Goal: Information Seeking & Learning: Learn about a topic

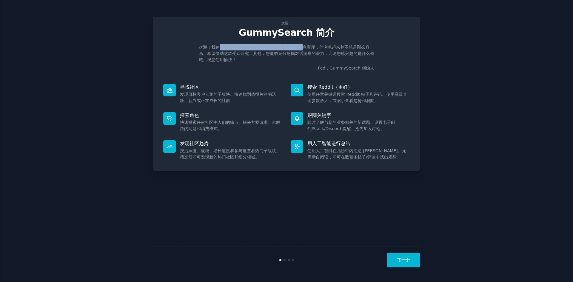
drag, startPoint x: 222, startPoint y: 46, endPoint x: 300, endPoint y: 47, distance: 78.2
click at [300, 47] on font "欢迎！我创建 GummySearch 是因为 Reddit 是一个信息宝库，但浏览起来并不总是那么容易。希望借助这款受众研究工具包，您能够充分挖掘对话洞察的潜…" at bounding box center [287, 53] width 176 height 17
click at [323, 47] on font "欢迎！我创建 GummySearch 是因为 Reddit 是一个信息宝库，但浏览起来并不总是那么容易。希望借助这款受众研究工具包，您能够充分挖掘对话洞察的潜…" at bounding box center [287, 53] width 176 height 17
drag, startPoint x: 334, startPoint y: 48, endPoint x: 356, endPoint y: 49, distance: 21.5
click at [353, 49] on font "欢迎！我创建 GummySearch 是因为 Reddit 是一个信息宝库，但浏览起来并不总是那么容易。希望借助这款受众研究工具包，您能够充分挖掘对话洞察的潜…" at bounding box center [287, 53] width 176 height 17
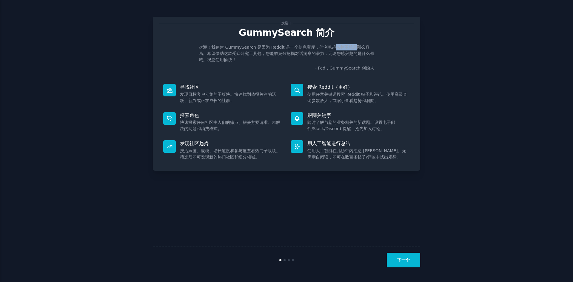
click at [356, 49] on font "欢迎！我创建 GummySearch 是因为 Reddit 是一个信息宝库，但浏览起来并不总是那么容易。希望借助这款受众研究工具包，您能够充分挖掘对话洞察的潜…" at bounding box center [287, 53] width 176 height 17
click at [260, 66] on p "- Fed，GummySearch 创始人" at bounding box center [287, 68] width 176 height 6
click at [452, 45] on div "欢迎！ GummySearch 简介 欢迎！我创建 GummySearch 是因为 Reddit 是一个信息宝库，但浏览起来并不总是那么容易。希望借助这款受众…" at bounding box center [286, 140] width 556 height 265
drag, startPoint x: 340, startPoint y: 99, endPoint x: 323, endPoint y: 99, distance: 17.0
click at [323, 99] on font "使用任意关键词搜索 Reddit 帖子和评论。使用高级查询参数放大，或缩小查看趋势和洞察。" at bounding box center [357, 97] width 100 height 11
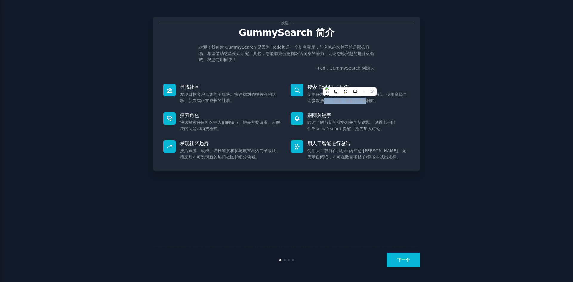
click at [323, 99] on font "使用任意关键词搜索 Reddit 帖子和评论。使用高级查询参数放大，或缩小查看趋势和洞察。" at bounding box center [357, 97] width 100 height 11
click at [364, 123] on font "随时了解与您的业务相关的新话题。设置电子邮件/Slack/Discord 提醒，抢先加入讨论。" at bounding box center [351, 125] width 88 height 11
drag, startPoint x: 364, startPoint y: 121, endPoint x: 346, endPoint y: 121, distance: 17.6
click at [347, 121] on font "随时了解与您的业务相关的新话题。设置电子邮件/Slack/Discord 提醒，抢先加入讨论。" at bounding box center [351, 125] width 88 height 11
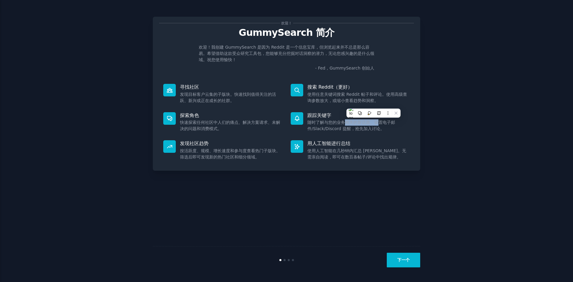
click at [346, 121] on font "随时了解与您的业务相关的新话题。设置电子邮件/Slack/Discord 提醒，抢先加入讨论。" at bounding box center [351, 125] width 88 height 11
drag, startPoint x: 368, startPoint y: 128, endPoint x: 326, endPoint y: 127, distance: 42.4
click at [326, 127] on font "随时了解与您的业务相关的新话题。设置电子邮件/Slack/Discord 提醒，抢先加入讨论。" at bounding box center [351, 125] width 88 height 11
click at [347, 113] on p "跟踪关键字" at bounding box center [358, 115] width 102 height 6
drag, startPoint x: 381, startPoint y: 149, endPoint x: 341, endPoint y: 148, distance: 40.0
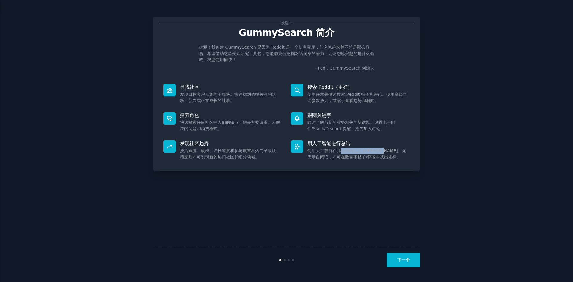
click at [341, 148] on font "使用人工智能在几秒钟内汇总 [PERSON_NAME]。无需亲自阅读，即可在数百条帖子/评论中找出规律。" at bounding box center [356, 153] width 99 height 11
drag, startPoint x: 331, startPoint y: 148, endPoint x: 361, endPoint y: 156, distance: 31.2
click at [361, 156] on font "使用人工智能在几秒钟内汇总 [PERSON_NAME]。无需亲自阅读，即可在数百条帖子/评论中找出规律。" at bounding box center [356, 153] width 99 height 11
drag, startPoint x: 350, startPoint y: 156, endPoint x: 349, endPoint y: 152, distance: 4.8
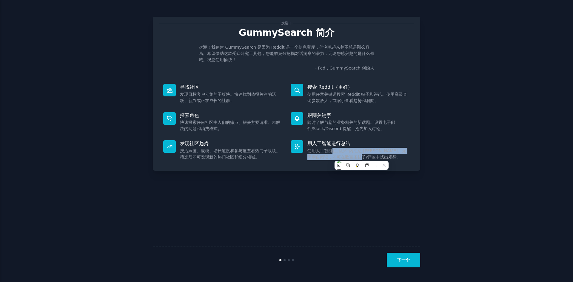
click at [349, 156] on font "使用人工智能在几秒钟内汇总 [PERSON_NAME]。无需亲自阅读，即可在数百条帖子/评论中找出规律。" at bounding box center [356, 153] width 99 height 11
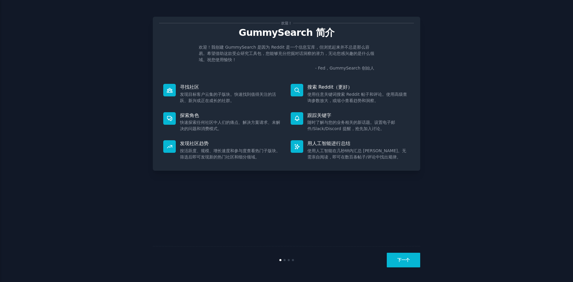
click at [368, 125] on font "随时了解与您的业务相关的新话题。设置电子邮件/Slack/Discord 提醒，抢先加入讨论。" at bounding box center [351, 125] width 88 height 11
click at [399, 263] on button "下一个" at bounding box center [403, 260] width 33 height 15
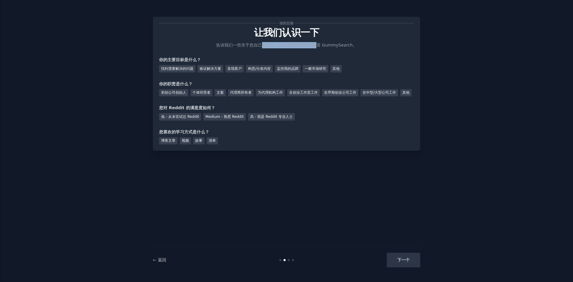
drag, startPoint x: 261, startPoint y: 45, endPoint x: 316, endPoint y: 46, distance: 54.9
click at [316, 46] on font "告诉我们一些关于您自己的信息，以便根据您的目标配置 GummySearch。" at bounding box center [286, 45] width 141 height 5
click at [321, 46] on font "告诉我们一些关于您自己的信息，以便根据您的目标配置 GummySearch。" at bounding box center [286, 45] width 141 height 5
drag, startPoint x: 322, startPoint y: 44, endPoint x: 295, endPoint y: 45, distance: 26.9
click at [295, 45] on font "告诉我们一些关于您自己的信息，以便根据您的目标配置 GummySearch。" at bounding box center [286, 45] width 141 height 5
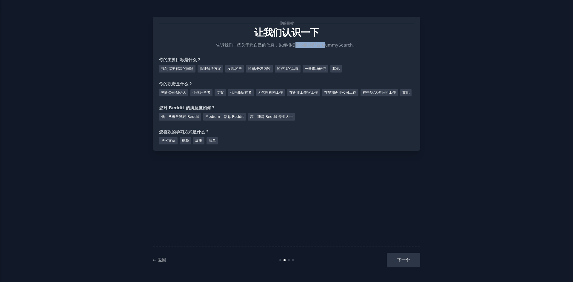
click at [295, 45] on font "告诉我们一些关于您自己的信息，以便根据您的目标配置 GummySearch。" at bounding box center [286, 45] width 141 height 5
click at [139, 72] on div "你的目标 让我们认识一下 告诉我们一些关于您自己的信息，以便根据您的目标配置 GummySearch。 你的主要目标是什么？ 找到需要解决的问题 验证解决方案…" at bounding box center [286, 140] width 556 height 265
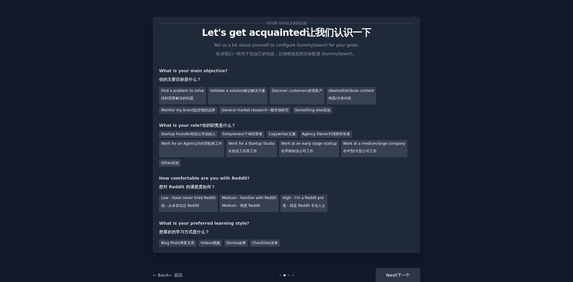
click at [135, 89] on div "Your goals 你的目标 Let's get acquainted 让我们认识一下 Tell us a bit about yourself to co…" at bounding box center [286, 148] width 556 height 281
click at [184, 98] on font "找到需要解决的问题" at bounding box center [177, 98] width 32 height 4
click at [227, 101] on div "Validate a solution 验证解决方案" at bounding box center [237, 95] width 59 height 17
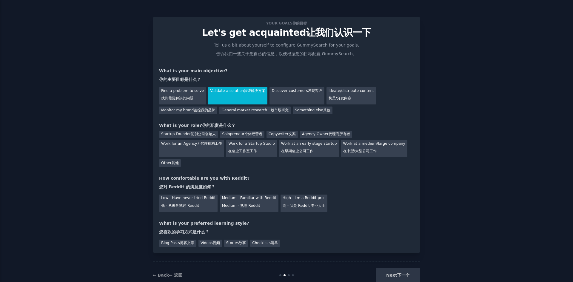
click at [166, 105] on div "Find a problem to solve 找到需要解决的问题 Validate a solution 验证解决方案 Discover customers…" at bounding box center [286, 99] width 255 height 29
click at [167, 102] on div "Find a problem to solve 找到需要解决的问题" at bounding box center [182, 95] width 47 height 17
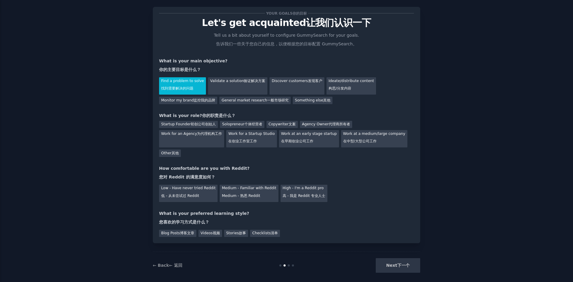
scroll to position [15, 0]
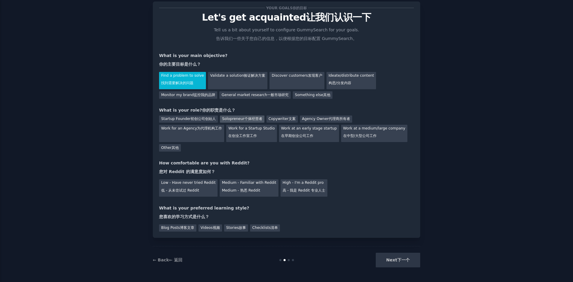
click at [245, 121] on font "个体经营者" at bounding box center [253, 119] width 18 height 4
click at [251, 192] on font "Medium - 熟悉 Reddit" at bounding box center [241, 190] width 38 height 4
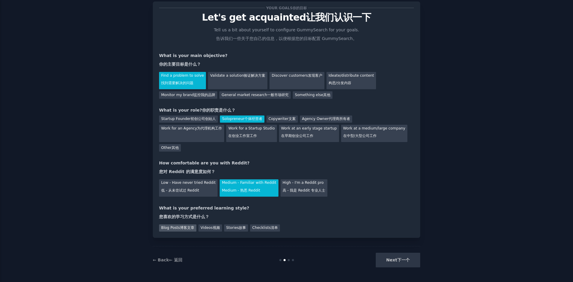
click at [184, 228] on font "博客文章" at bounding box center [187, 228] width 14 height 4
click at [387, 258] on button "Next 下一个" at bounding box center [398, 260] width 44 height 15
click at [397, 264] on div "Next 下一个" at bounding box center [375, 260] width 89 height 15
click at [397, 259] on div "Next 下一个" at bounding box center [375, 260] width 89 height 15
drag, startPoint x: 382, startPoint y: 47, endPoint x: 340, endPoint y: 48, distance: 42.4
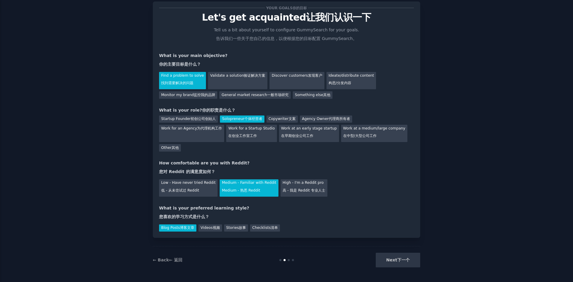
click at [340, 48] on div "Your goals 你的目标 Let's get acquainted 让我们认识一下 Tell us a bit about yourself to co…" at bounding box center [286, 120] width 255 height 224
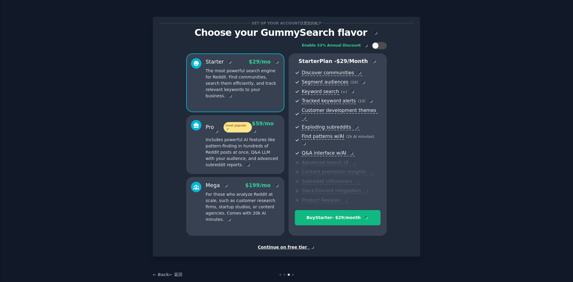
click at [121, 111] on div "Set up your account 设置您的账户 Choose your GummySearch flavor Enable 33% Annual Dis…" at bounding box center [286, 146] width 556 height 276
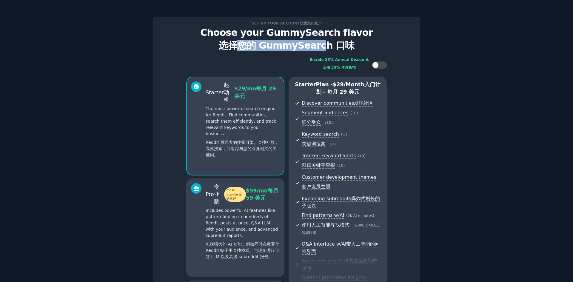
drag, startPoint x: 244, startPoint y: 46, endPoint x: 324, endPoint y: 46, distance: 79.7
click at [324, 46] on font "选择您的 GummySearch 口味" at bounding box center [286, 45] width 136 height 11
click at [308, 46] on font "选择您的 GummySearch 口味" at bounding box center [286, 45] width 136 height 11
click at [129, 77] on div "Set up your account 设置您的账户 Choose your GummySearch flavor 选择您的 GummySearch 口味 E…" at bounding box center [286, 217] width 556 height 419
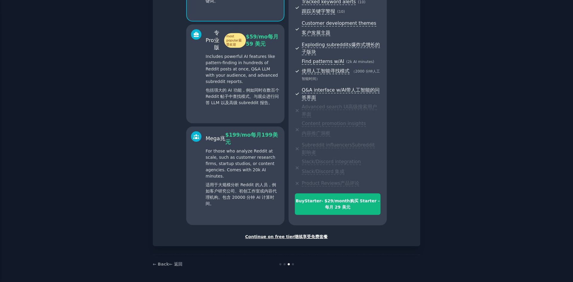
click at [297, 237] on font "继续享受免费套餐" at bounding box center [310, 236] width 33 height 5
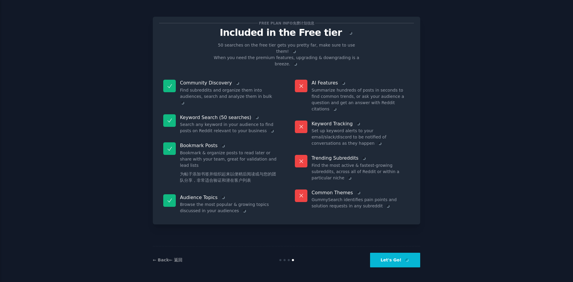
click at [125, 68] on div "Free plan info 免费计划信息 Included in the Free tier 50 searches on the free tier ge…" at bounding box center [286, 140] width 556 height 265
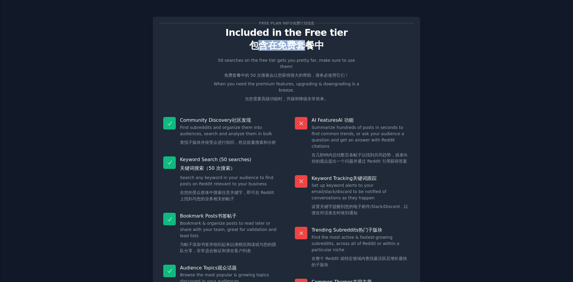
drag, startPoint x: 261, startPoint y: 44, endPoint x: 304, endPoint y: 44, distance: 43.0
click at [304, 44] on font "包含在免费套餐中" at bounding box center [286, 45] width 75 height 11
click at [293, 44] on font "包含在免费套餐中" at bounding box center [286, 45] width 75 height 11
drag, startPoint x: 245, startPoint y: 68, endPoint x: 277, endPoint y: 68, distance: 31.6
click at [277, 73] on font "免费套餐中的 50 次搜索会让您获得很大的帮助，请务必使用它们！" at bounding box center [286, 75] width 125 height 5
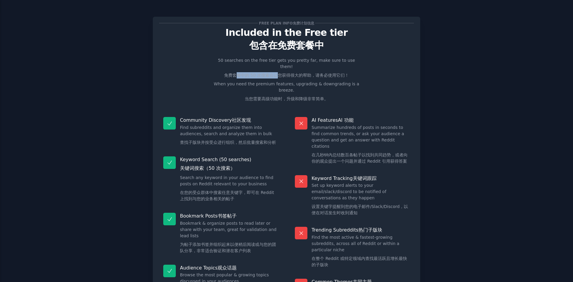
click at [277, 73] on font "免费套餐中的 50 次搜索会让您获得很大的帮助，请务必使用它们！" at bounding box center [286, 75] width 125 height 5
drag, startPoint x: 317, startPoint y: 67, endPoint x: 253, endPoint y: 68, distance: 63.9
click at [253, 73] on font "免费套餐中的 50 次搜索会让您获得很大的帮助，请务必使用它们！" at bounding box center [286, 75] width 125 height 5
drag, startPoint x: 239, startPoint y: 68, endPoint x: 275, endPoint y: 69, distance: 36.7
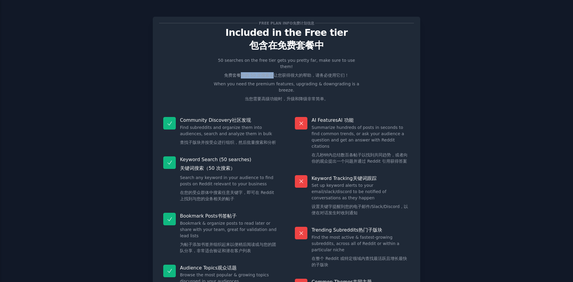
click at [275, 73] on font "免费套餐中的 50 次搜索会让您获得很大的帮助，请务必使用它们！" at bounding box center [286, 75] width 125 height 5
drag, startPoint x: 236, startPoint y: 69, endPoint x: 287, endPoint y: 69, distance: 51.9
click at [287, 73] on font "免费套餐中的 50 次搜索会让您获得很大的帮助，请务必使用它们！" at bounding box center [286, 75] width 125 height 5
click at [288, 73] on font "免费套餐中的 50 次搜索会让您获得很大的帮助，请务必使用它们！" at bounding box center [286, 75] width 125 height 5
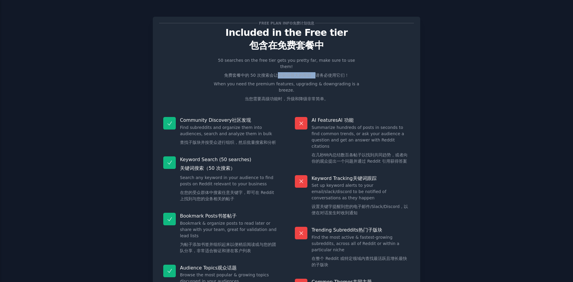
drag, startPoint x: 315, startPoint y: 70, endPoint x: 272, endPoint y: 69, distance: 43.3
click at [275, 73] on font "免费套餐中的 50 次搜索会让您获得很大的帮助，请务必使用它们！" at bounding box center [286, 75] width 125 height 5
click at [272, 73] on font "免费套餐中的 50 次搜索会让您获得很大的帮助，请务必使用它们！" at bounding box center [286, 75] width 125 height 5
drag, startPoint x: 264, startPoint y: 69, endPoint x: 299, endPoint y: 67, distance: 34.7
click at [298, 73] on font "免费套餐中的 50 次搜索会让您获得很大的帮助，请务必使用它们！" at bounding box center [286, 75] width 125 height 5
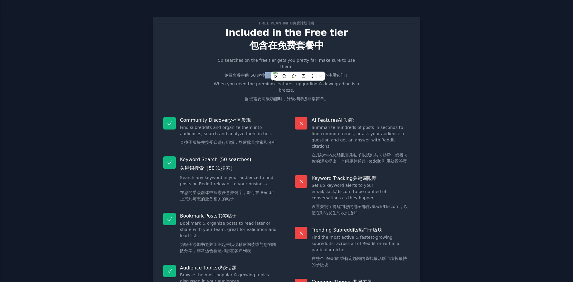
click at [299, 73] on font "免费套餐中的 50 次搜索会让您获得很大的帮助，请务必使用它们！" at bounding box center [286, 75] width 125 height 5
drag, startPoint x: 263, startPoint y: 91, endPoint x: 313, endPoint y: 91, distance: 50.4
click at [313, 96] on font "当您需要高级功能时，升级和降级非常简单。" at bounding box center [287, 98] width 84 height 5
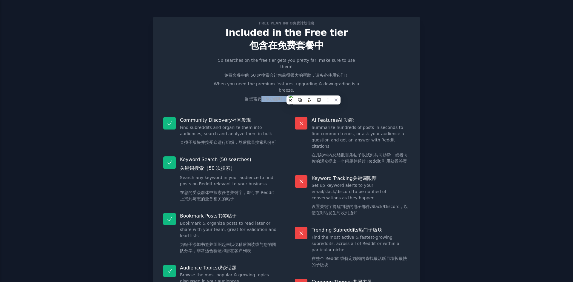
click at [312, 96] on font "当您需要高级功能时，升级和降级非常简单。" at bounding box center [287, 98] width 84 height 5
drag, startPoint x: 307, startPoint y: 94, endPoint x: 264, endPoint y: 93, distance: 42.7
click at [272, 96] on font "当您需要高级功能时，升级和降级非常简单。" at bounding box center [287, 98] width 84 height 5
drag, startPoint x: 264, startPoint y: 93, endPoint x: 294, endPoint y: 93, distance: 29.8
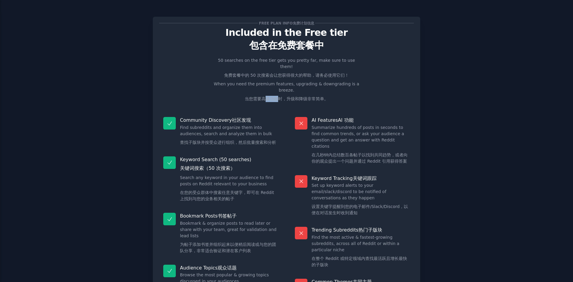
click at [294, 96] on font "当您需要高级功能时，升级和降级非常简单。" at bounding box center [287, 98] width 84 height 5
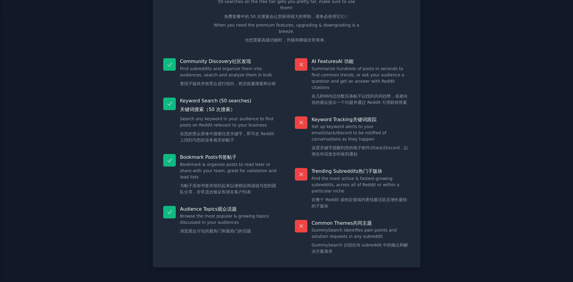
scroll to position [60, 0]
drag, startPoint x: 196, startPoint y: 73, endPoint x: 255, endPoint y: 72, distance: 58.5
click at [255, 72] on dd "Find subreddits and organize them into audiences, search and analyze them in bu…" at bounding box center [229, 77] width 98 height 24
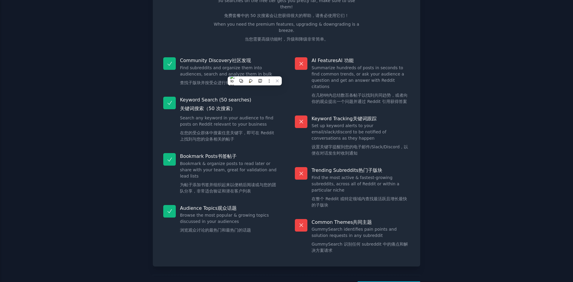
click at [217, 80] on font "查找子版块并按受众进行组织，然后批量搜索和分析" at bounding box center [228, 82] width 96 height 5
drag, startPoint x: 193, startPoint y: 102, endPoint x: 223, endPoint y: 102, distance: 30.7
click at [223, 106] on font "关键词搜索（50 次搜索）" at bounding box center [207, 109] width 55 height 6
click at [210, 106] on font "关键词搜索（50 次搜索）" at bounding box center [207, 109] width 55 height 6
drag, startPoint x: 234, startPoint y: 125, endPoint x: 210, endPoint y: 125, distance: 23.9
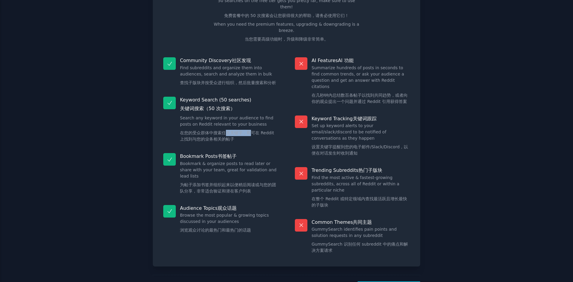
click at [212, 130] on font "在您的受众群体中搜索任意关键字，即可在 Reddit 上找到与您的业务相关的帖子" at bounding box center [227, 135] width 94 height 11
click at [210, 130] on font "在您的受众群体中搜索任意关键字，即可在 Reddit 上找到与您的业务相关的帖子" at bounding box center [227, 135] width 94 height 11
drag, startPoint x: 197, startPoint y: 178, endPoint x: 229, endPoint y: 179, distance: 32.0
click at [229, 182] on font "为帖子添加书签并组织起来以便稍后阅读或与您的团队分享，非常适合验证和潜在客户列表" at bounding box center [228, 187] width 96 height 11
click at [219, 182] on font "为帖子添加书签并组织起来以便稍后阅读或与您的团队分享，非常适合验证和潜在客户列表" at bounding box center [228, 187] width 96 height 11
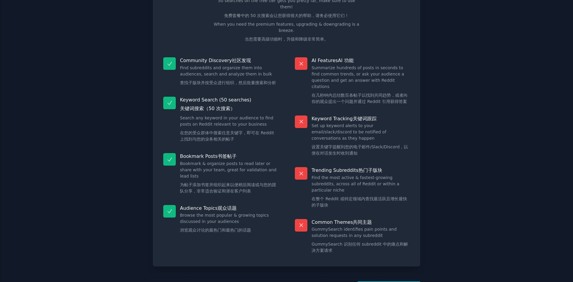
scroll to position [76, 0]
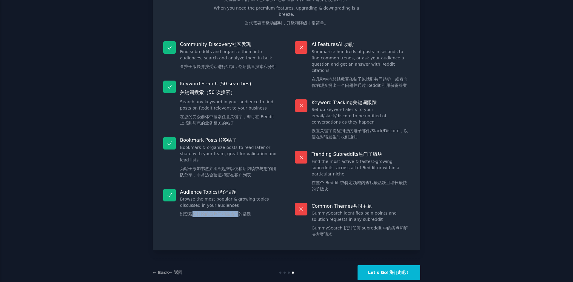
drag, startPoint x: 191, startPoint y: 208, endPoint x: 236, endPoint y: 209, distance: 45.4
click at [236, 212] on font "浏览观众讨论的最热门和最热门的话题" at bounding box center [215, 214] width 71 height 5
click at [231, 212] on font "浏览观众讨论的最热门和最热门的话题" at bounding box center [215, 214] width 71 height 5
click at [380, 265] on button "Let's Go! 我们走吧！" at bounding box center [389, 272] width 63 height 15
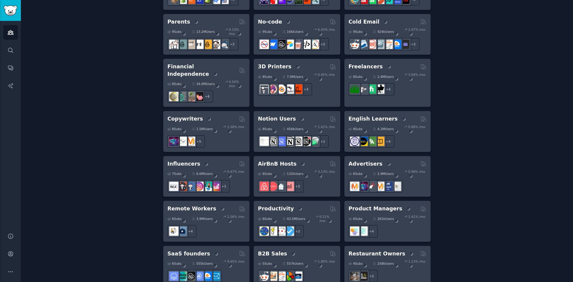
scroll to position [539, 0]
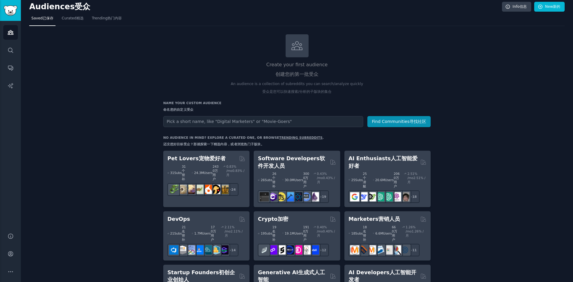
scroll to position [0, 0]
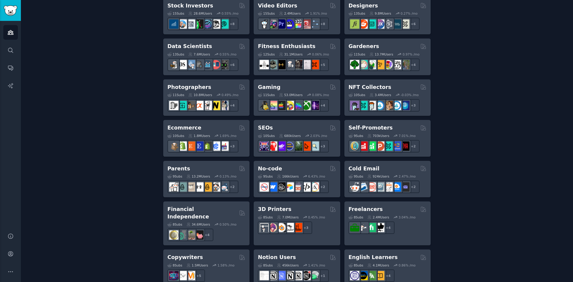
scroll to position [407, 0]
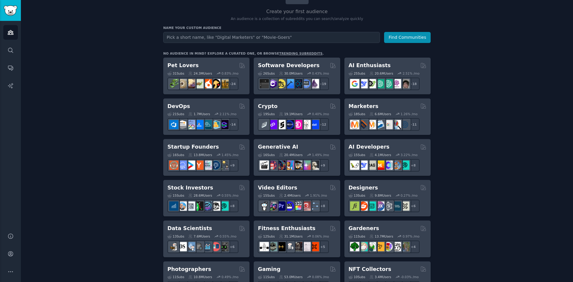
scroll to position [0, 0]
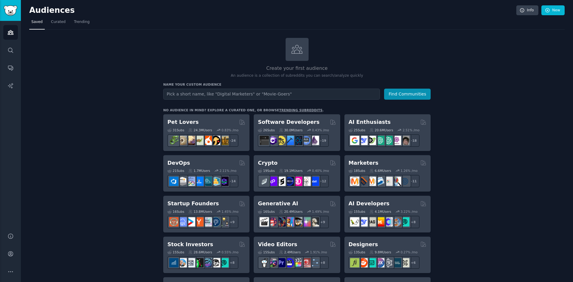
click at [102, 12] on h2 "Audiences" at bounding box center [272, 11] width 487 height 10
click at [60, 24] on span "Curated" at bounding box center [58, 21] width 15 height 5
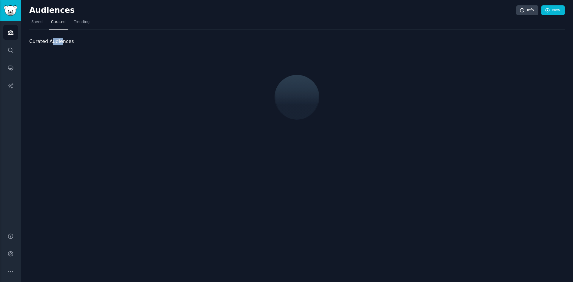
click at [61, 44] on span "Curated Audiences" at bounding box center [51, 41] width 44 height 7
click at [59, 43] on span "Curated Audiences" at bounding box center [51, 41] width 44 height 7
drag, startPoint x: 42, startPoint y: 42, endPoint x: 60, endPoint y: 43, distance: 17.7
click at [60, 43] on span "Curated Audiences" at bounding box center [51, 41] width 44 height 7
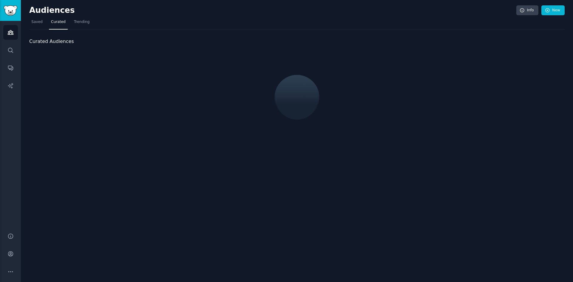
drag, startPoint x: 41, startPoint y: 42, endPoint x: 57, endPoint y: 42, distance: 15.5
click at [53, 42] on span "Curated Audiences" at bounding box center [51, 41] width 44 height 7
drag, startPoint x: 57, startPoint y: 42, endPoint x: 129, endPoint y: 21, distance: 75.4
click at [57, 42] on span "Curated Audiences" at bounding box center [51, 41] width 44 height 7
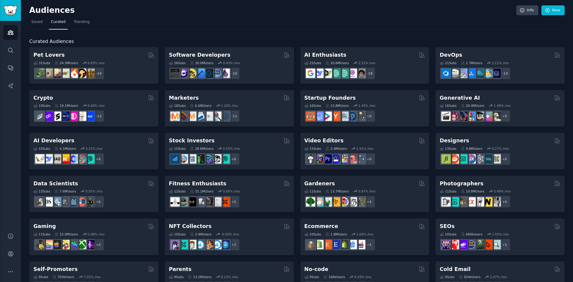
click at [239, 21] on nav "Saved Curated Trending" at bounding box center [296, 23] width 535 height 12
click at [258, 27] on nav "Saved Curated Trending" at bounding box center [296, 23] width 535 height 12
click at [264, 25] on nav "Saved Curated Trending" at bounding box center [296, 23] width 535 height 12
click at [294, 19] on nav "Saved Curated Trending" at bounding box center [296, 23] width 535 height 12
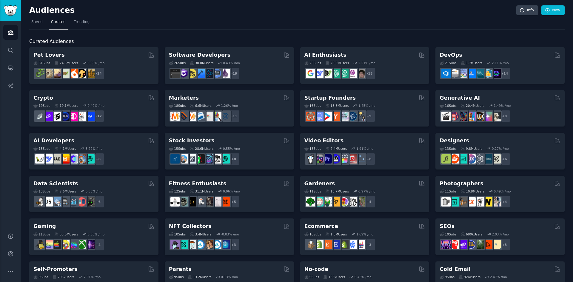
click at [294, 19] on nav "Saved Curated Trending" at bounding box center [296, 23] width 535 height 12
click at [320, 19] on nav "Saved Curated Trending" at bounding box center [296, 23] width 535 height 12
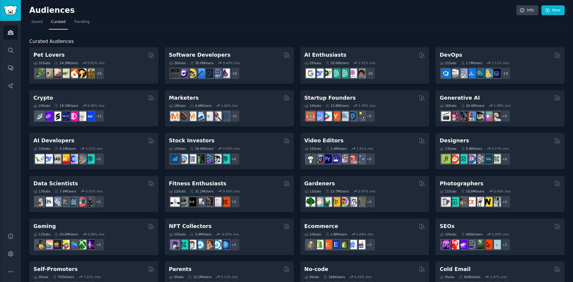
click at [320, 19] on nav "Saved Curated Trending" at bounding box center [296, 23] width 535 height 12
click at [283, 24] on nav "Saved Curated Trending" at bounding box center [296, 23] width 535 height 12
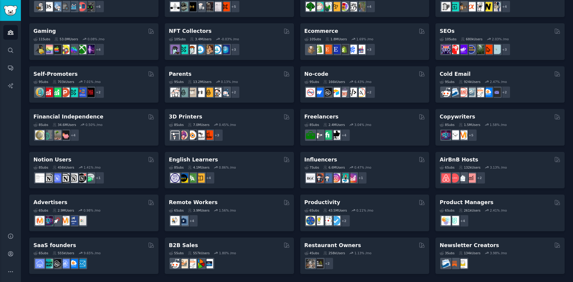
scroll to position [196, 0]
click at [295, 127] on div "Pet Lovers 31 Sub s 24.3M Users 0.83 % /mo + 24 Software Developers 26 Sub s 30…" at bounding box center [296, 63] width 535 height 422
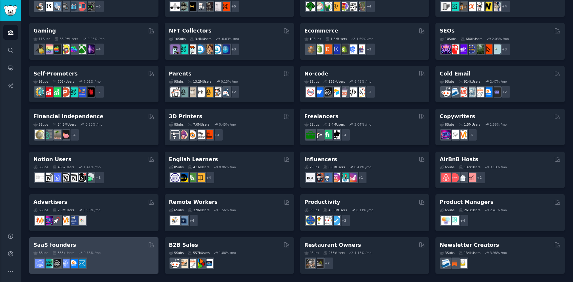
click at [116, 249] on div "6 Sub s 555k Users 9.65 % /mo" at bounding box center [93, 259] width 121 height 21
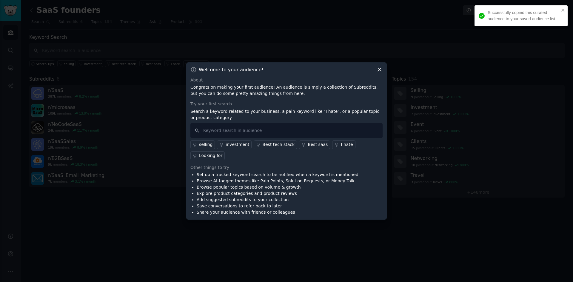
click at [307, 70] on div "Welcome to your audience!" at bounding box center [286, 70] width 192 height 6
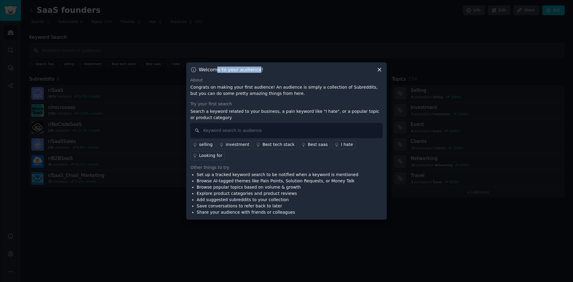
drag, startPoint x: 258, startPoint y: 70, endPoint x: 216, endPoint y: 69, distance: 41.8
click at [216, 69] on h3 "Welcome to your audience!" at bounding box center [231, 70] width 65 height 6
click at [287, 72] on div "Welcome to your audience!" at bounding box center [286, 70] width 192 height 6
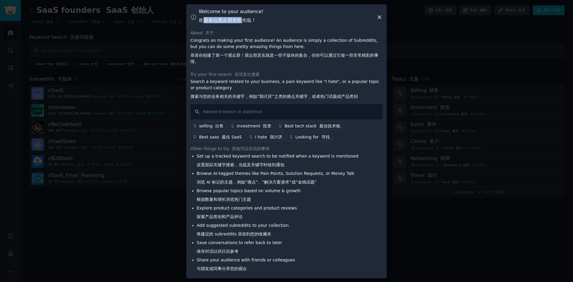
drag, startPoint x: 202, startPoint y: 18, endPoint x: 242, endPoint y: 19, distance: 39.4
click at [242, 19] on font "欢迎各位观众朋友的光临！" at bounding box center [227, 20] width 57 height 6
click at [230, 19] on font "欢迎各位观众朋友的光临！" at bounding box center [227, 20] width 57 height 6
drag, startPoint x: 211, startPoint y: 20, endPoint x: 237, endPoint y: 20, distance: 25.7
click at [237, 20] on font "欢迎各位观众朋友的光临！" at bounding box center [227, 20] width 57 height 6
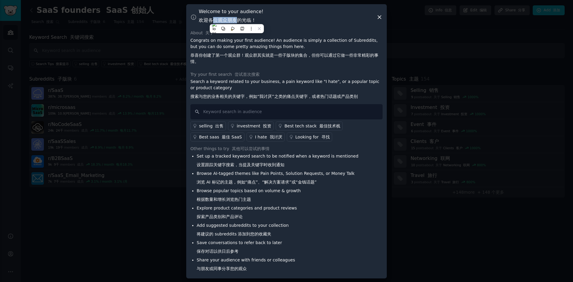
click at [237, 20] on font "欢迎各位观众朋友的光临！" at bounding box center [227, 20] width 57 height 6
drag, startPoint x: 235, startPoint y: 20, endPoint x: 223, endPoint y: 20, distance: 11.9
click at [225, 20] on font "欢迎各位观众朋友的光临！" at bounding box center [227, 20] width 57 height 6
click at [222, 20] on font "欢迎各位观众朋友的光临！" at bounding box center [227, 20] width 57 height 6
click at [279, 30] on div "Welcome to your audience! 欢迎各位观众朋友的光临！ About 关于 Congrats on making your first a…" at bounding box center [286, 141] width 201 height 274
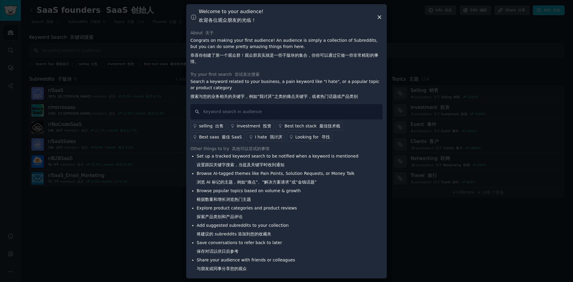
click at [284, 27] on div "Welcome to your audience! 欢迎各位观众朋友的光临！ About 关于 Congrats on making your first a…" at bounding box center [286, 141] width 201 height 274
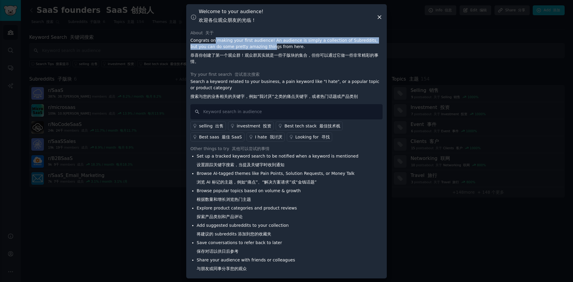
drag, startPoint x: 214, startPoint y: 40, endPoint x: 265, endPoint y: 47, distance: 51.7
click at [265, 47] on p "Congrats on making your first audience! An audience is simply a collection of S…" at bounding box center [286, 52] width 192 height 30
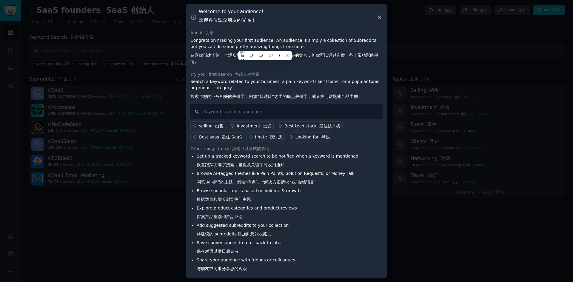
click at [279, 27] on div "Welcome to your audience! 欢迎各位观众朋友的光临！ About 关于 Congrats on making your first a…" at bounding box center [286, 141] width 201 height 274
drag, startPoint x: 340, startPoint y: 56, endPoint x: 310, endPoint y: 54, distance: 30.2
click at [310, 54] on font "恭喜你创建了第一个观众群！观众群其实就是一些子版块的集合，但你可以通过它做一些非常精彩的事情。" at bounding box center [284, 58] width 188 height 11
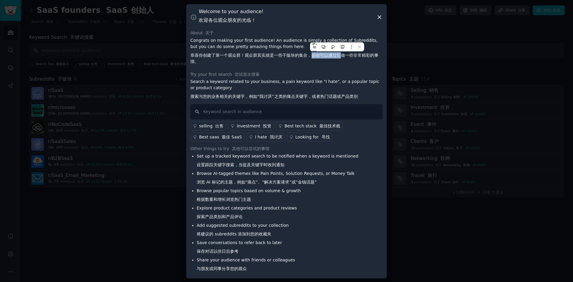
click at [309, 54] on font "恭喜你创建了第一个观众群！观众群其实就是一些子版块的集合，但你可以通过它做一些非常精彩的事情。" at bounding box center [284, 58] width 188 height 11
click at [321, 28] on div "Welcome to your audience! 欢迎各位观众朋友的光临！ About 关于 Congrats on making your first a…" at bounding box center [286, 141] width 201 height 274
drag, startPoint x: 258, startPoint y: 95, endPoint x: 293, endPoint y: 97, distance: 34.7
click at [293, 97] on font "搜索与您的业务相关的关键字，例如“我讨厌”之类的痛点关键字，或者热门话题或产品类别" at bounding box center [273, 96] width 167 height 5
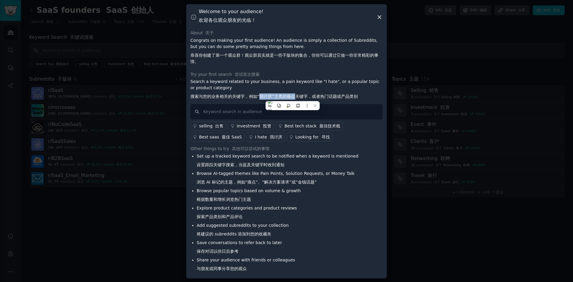
click at [293, 97] on font "搜索与您的业务相关的关键字，例如“我讨厌”之类的痛点关键字，或者热门话题或产品类别" at bounding box center [273, 96] width 167 height 5
drag, startPoint x: 329, startPoint y: 95, endPoint x: 305, endPoint y: 95, distance: 24.5
click at [308, 94] on font "搜索与您的业务相关的关键字，例如“我讨厌”之类的痛点关键字，或者热门话题或产品类别" at bounding box center [273, 96] width 167 height 5
click at [305, 95] on font "搜索与您的业务相关的关键字，例如“我讨厌”之类的痛点关键字，或者热门话题或产品类别" at bounding box center [273, 96] width 167 height 5
drag, startPoint x: 301, startPoint y: 95, endPoint x: 336, endPoint y: 96, distance: 35.2
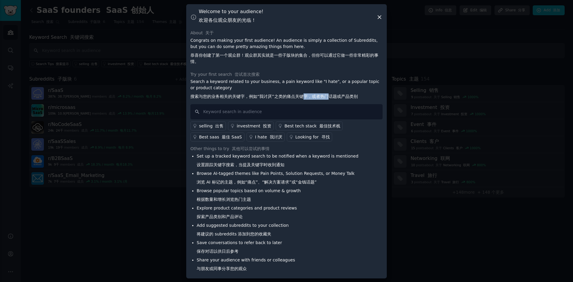
click at [335, 96] on font "搜索与您的业务相关的关键字，例如“我讨厌”之类的痛点关键字，或者热门话题或产品类别" at bounding box center [273, 96] width 167 height 5
click at [336, 96] on font "搜索与您的业务相关的关键字，例如“我讨厌”之类的痛点关键字，或者热门话题或产品类别" at bounding box center [273, 96] width 167 height 5
drag, startPoint x: 344, startPoint y: 96, endPoint x: 305, endPoint y: 95, distance: 38.2
click at [306, 95] on font "搜索与您的业务相关的关键字，例如“我讨厌”之类的痛点关键字，或者热门话题或产品类别" at bounding box center [273, 96] width 167 height 5
click at [305, 95] on font "搜索与您的业务相关的关键字，例如“我讨厌”之类的痛点关键字，或者热门话题或产品类别" at bounding box center [273, 96] width 167 height 5
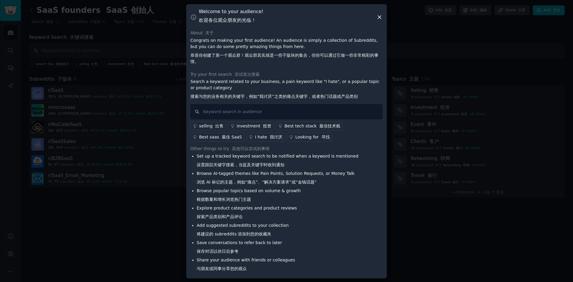
scroll to position [1, 0]
drag, startPoint x: 272, startPoint y: 163, endPoint x: 227, endPoint y: 162, distance: 45.1
click at [228, 162] on font "设置跟踪关键字搜索，当提及关键字时收到通知" at bounding box center [241, 164] width 88 height 5
click at [225, 163] on font "设置跟踪关键字搜索，当提及关键字时收到通知" at bounding box center [241, 164] width 88 height 5
drag, startPoint x: 220, startPoint y: 163, endPoint x: 269, endPoint y: 164, distance: 49.0
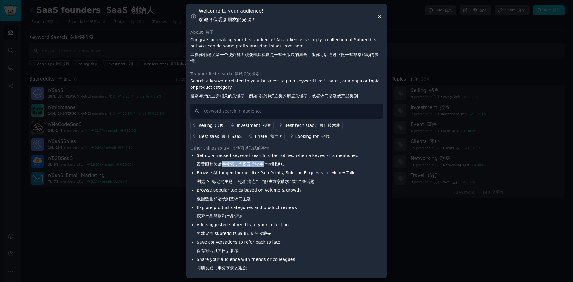
click at [269, 164] on font "设置跟踪关键字搜索，当提及关键字时收到通知" at bounding box center [241, 164] width 88 height 5
drag, startPoint x: 276, startPoint y: 164, endPoint x: 231, endPoint y: 163, distance: 45.1
click at [231, 163] on font "设置跟踪关键字搜索，当提及关键字时收到通知" at bounding box center [241, 164] width 88 height 5
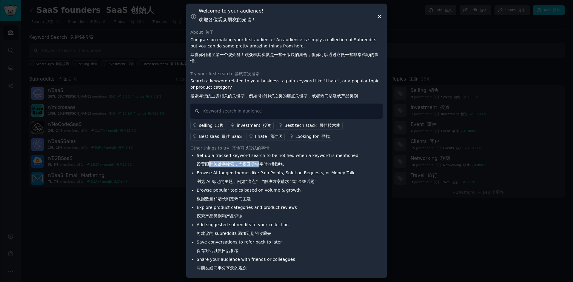
drag, startPoint x: 210, startPoint y: 164, endPoint x: 259, endPoint y: 164, distance: 49.5
click at [259, 164] on font "设置跟踪关键字搜索，当提及关键字时收到通知" at bounding box center [241, 164] width 88 height 5
drag, startPoint x: 203, startPoint y: 181, endPoint x: 225, endPoint y: 181, distance: 22.1
click at [225, 181] on font "浏览 AI 标记的主题，例如“痛点”、“解决方案请求”或“金钱话题”" at bounding box center [257, 181] width 120 height 5
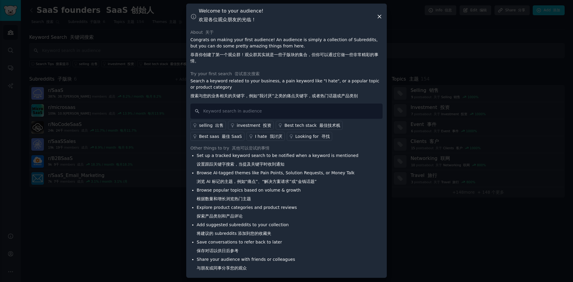
click at [226, 181] on font "浏览 AI 标记的主题，例如“痛点”、“解决方案请求”或“金钱话题”" at bounding box center [257, 181] width 120 height 5
drag, startPoint x: 281, startPoint y: 180, endPoint x: 250, endPoint y: 180, distance: 30.7
click at [250, 180] on font "浏览 AI 标记的主题，例如“痛点”、“解决方案请求”或“金钱话题”" at bounding box center [257, 181] width 120 height 5
drag, startPoint x: 240, startPoint y: 180, endPoint x: 268, endPoint y: 180, distance: 27.8
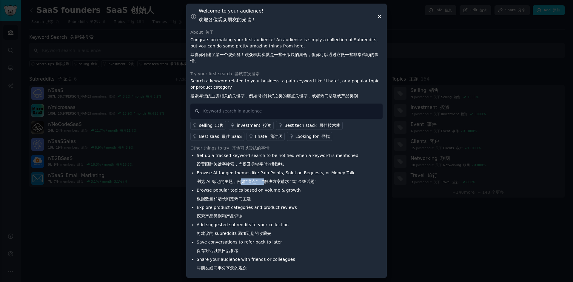
click at [265, 180] on font "浏览 AI 标记的主题，例如“痛点”、“解决方案请求”或“金钱话题”" at bounding box center [257, 181] width 120 height 5
click at [268, 180] on font "浏览 AI 标记的主题，例如“痛点”、“解决方案请求”或“金钱话题”" at bounding box center [257, 181] width 120 height 5
drag, startPoint x: 202, startPoint y: 181, endPoint x: 219, endPoint y: 181, distance: 17.3
click at [218, 181] on font "浏览 AI 标记的主题，例如“痛点”、“解决方案请求”或“金钱话题”" at bounding box center [257, 181] width 120 height 5
click at [220, 181] on font "浏览 AI 标记的主题，例如“痛点”、“解决方案请求”或“金钱话题”" at bounding box center [257, 181] width 120 height 5
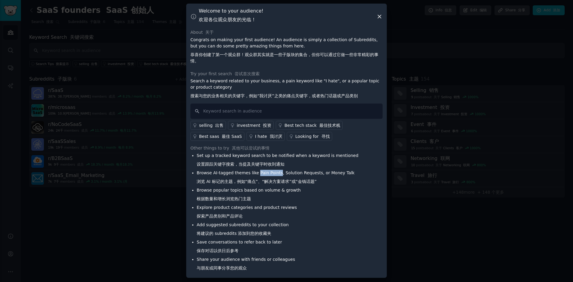
drag, startPoint x: 258, startPoint y: 172, endPoint x: 278, endPoint y: 173, distance: 20.9
click at [278, 173] on li "Browse AI-tagged themes like Pain Points, Solution Requests, or Money Talk 浏览 A…" at bounding box center [278, 178] width 162 height 17
click at [271, 173] on li "Browse AI-tagged themes like Pain Points, Solution Requests, or Money Talk 浏览 A…" at bounding box center [278, 178] width 162 height 17
drag, startPoint x: 257, startPoint y: 172, endPoint x: 278, endPoint y: 172, distance: 20.3
click at [278, 172] on li "Browse AI-tagged themes like Pain Points, Solution Requests, or Money Talk 浏览 A…" at bounding box center [278, 178] width 162 height 17
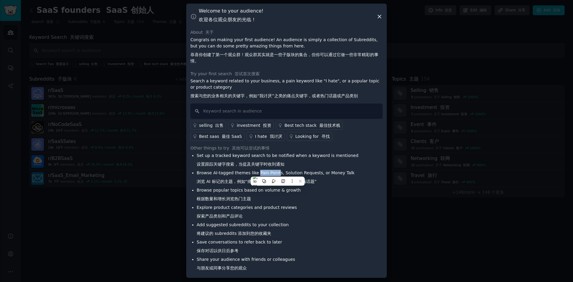
click at [275, 172] on li "Browse AI-tagged themes like Pain Points, Solution Requests, or Money Talk 浏览 A…" at bounding box center [278, 178] width 162 height 17
click at [300, 164] on li "Set up a tracked keyword search to be notified when a keyword is mentioned 设置跟踪…" at bounding box center [278, 161] width 162 height 17
click at [293, 165] on li "Set up a tracked keyword search to be notified when a keyword is mentioned 设置跟踪…" at bounding box center [278, 161] width 162 height 17
drag, startPoint x: 223, startPoint y: 198, endPoint x: 206, endPoint y: 198, distance: 16.4
click at [206, 198] on font "根据数量和增长浏览热门主题" at bounding box center [224, 198] width 54 height 5
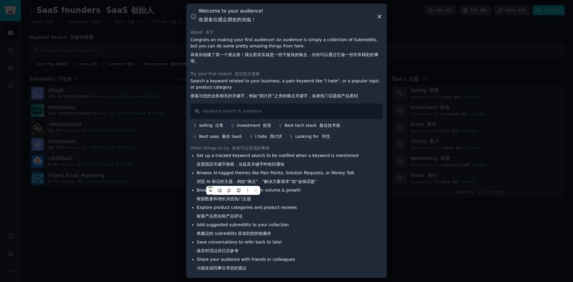
click at [236, 200] on font "根据数量和增长浏览热门主题" at bounding box center [224, 198] width 54 height 5
drag, startPoint x: 206, startPoint y: 232, endPoint x: 246, endPoint y: 233, distance: 39.7
click at [246, 233] on font "将建议的 subreddits 添加到您的收藏夹" at bounding box center [234, 233] width 75 height 5
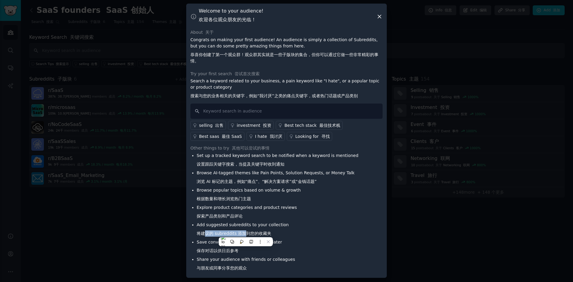
click at [246, 233] on font "将建议的 subreddits 添加到您的收藏夹" at bounding box center [234, 233] width 75 height 5
drag, startPoint x: 260, startPoint y: 233, endPoint x: 211, endPoint y: 233, distance: 48.7
click at [211, 233] on font "将建议的 subreddits 添加到您的收藏夹" at bounding box center [234, 233] width 75 height 5
drag, startPoint x: 222, startPoint y: 233, endPoint x: 251, endPoint y: 233, distance: 29.0
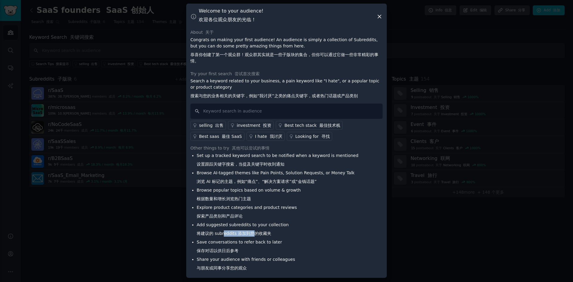
click at [251, 233] on font "将建议的 subreddits 添加到您的收藏夹" at bounding box center [234, 233] width 75 height 5
drag, startPoint x: 256, startPoint y: 233, endPoint x: 224, endPoint y: 233, distance: 32.0
click at [224, 233] on font "将建议的 subreddits 添加到您的收藏夹" at bounding box center [234, 233] width 75 height 5
click at [221, 233] on font "将建议的 subreddits 添加到您的收藏夹" at bounding box center [234, 233] width 75 height 5
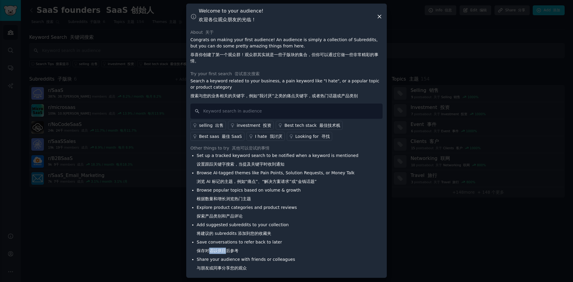
drag, startPoint x: 210, startPoint y: 250, endPoint x: 225, endPoint y: 250, distance: 15.2
click at [225, 250] on font "保存对话以供日后参考" at bounding box center [218, 250] width 42 height 5
drag, startPoint x: 205, startPoint y: 268, endPoint x: 228, endPoint y: 268, distance: 22.7
click at [225, 268] on font "与朋友或同事分享您的观众" at bounding box center [222, 268] width 50 height 5
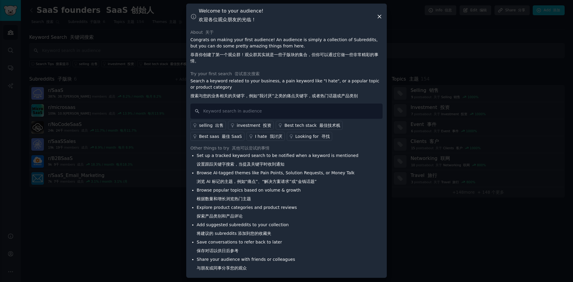
click at [228, 268] on font "与朋友或同事分享您的观众" at bounding box center [222, 268] width 50 height 5
click at [312, 223] on li "Add suggested subreddits to your collection 将建议的 subreddits 添加到您的收藏夹" at bounding box center [278, 230] width 162 height 17
drag, startPoint x: 237, startPoint y: 261, endPoint x: 247, endPoint y: 261, distance: 10.7
click at [247, 261] on li "Share your audience with friends or colleagues 与朋友或同事分享您的观众" at bounding box center [278, 264] width 162 height 17
click at [236, 259] on li "Share your audience with friends or colleagues 与朋友或同事分享您的观众" at bounding box center [278, 264] width 162 height 17
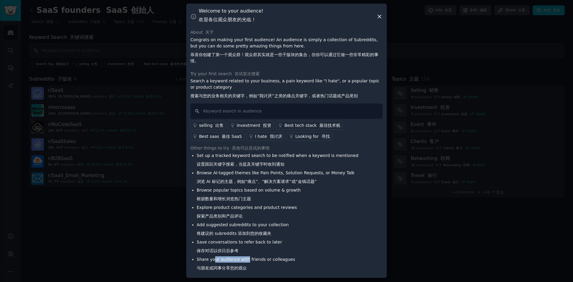
drag, startPoint x: 215, startPoint y: 258, endPoint x: 246, endPoint y: 258, distance: 30.7
click at [246, 258] on li "Share your audience with friends or colleagues 与朋友或同事分享您的观众" at bounding box center [278, 264] width 162 height 17
drag, startPoint x: 268, startPoint y: 258, endPoint x: 230, endPoint y: 258, distance: 38.5
click at [230, 258] on li "Share your audience with friends or colleagues 与朋友或同事分享您的观众" at bounding box center [278, 264] width 162 height 17
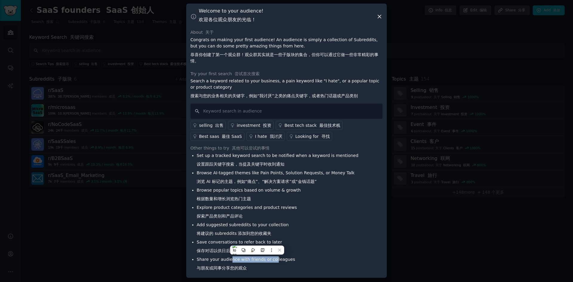
click at [229, 258] on li "Share your audience with friends or colleagues 与朋友或同事分享您的观众" at bounding box center [278, 264] width 162 height 17
click at [319, 228] on li "Add suggested subreddits to your collection 将建议的 subreddits 添加到您的收藏夹" at bounding box center [278, 230] width 162 height 17
click at [381, 17] on icon at bounding box center [379, 16] width 6 height 6
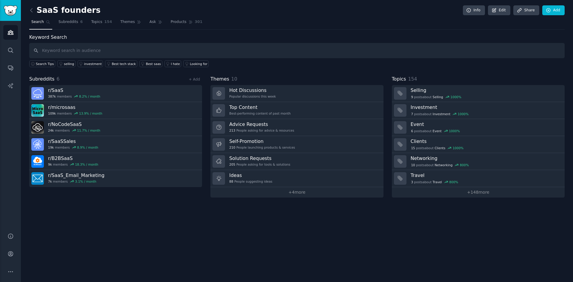
click at [165, 6] on div "SaaS founders Info Edit Share Add" at bounding box center [296, 11] width 535 height 12
drag, startPoint x: 75, startPoint y: 21, endPoint x: 85, endPoint y: 20, distance: 10.0
click at [75, 21] on span "Subreddits" at bounding box center [69, 21] width 20 height 5
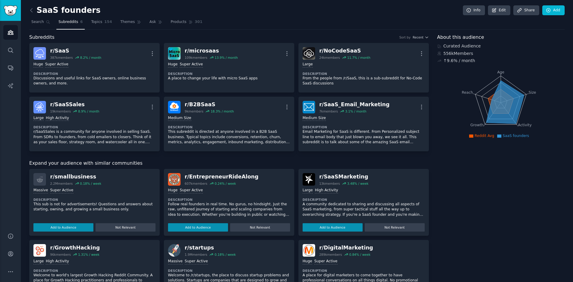
click at [233, 12] on div "SaaS founders Info Edit Share Add" at bounding box center [296, 11] width 535 height 12
click at [120, 23] on span "Themes" at bounding box center [127, 21] width 15 height 5
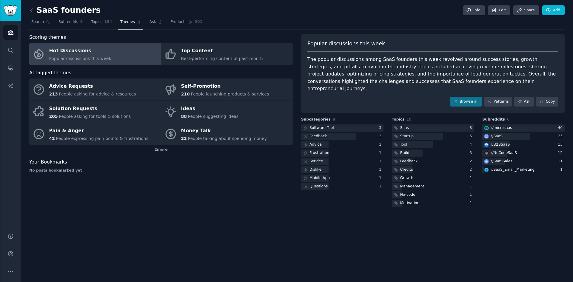
click at [113, 51] on link "Hot Discussions Popular discussions this week" at bounding box center [95, 54] width 132 height 22
drag, startPoint x: 351, startPoint y: 44, endPoint x: 360, endPoint y: 44, distance: 9.3
click at [360, 45] on span "Popular discussions this week" at bounding box center [346, 43] width 78 height 7
click at [363, 22] on nav "Search Subreddits 6 Topics 154 Themes Ask Products 301" at bounding box center [296, 23] width 535 height 12
click at [370, 29] on nav "Search Subreddits 6 Topics 154 Themes Ask Products 301" at bounding box center [296, 23] width 535 height 12
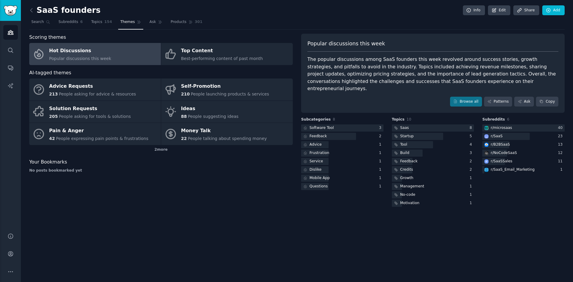
click at [391, 26] on nav "Search Subreddits 6 Topics 154 Themes Ask Products 301" at bounding box center [296, 23] width 535 height 12
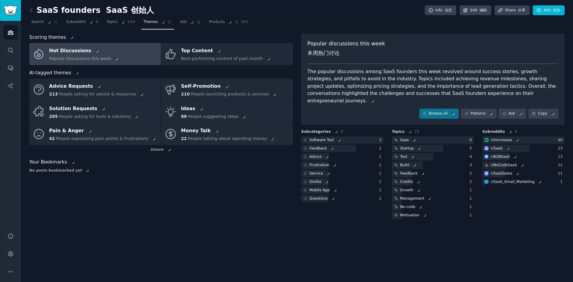
click at [426, 18] on nav "Search Subreddits 6 Topics 154 Themes Ask Products 301" at bounding box center [296, 23] width 535 height 12
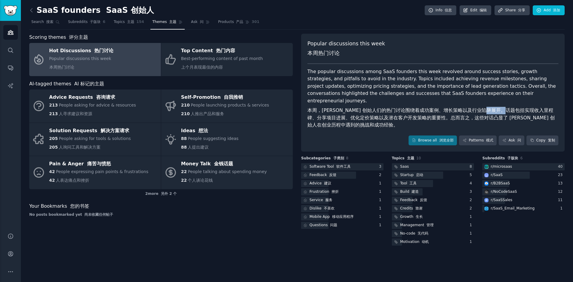
drag, startPoint x: 498, startPoint y: 103, endPoint x: 524, endPoint y: 102, distance: 25.7
click at [522, 107] on font "本周，[PERSON_NAME] 创始人们的热门讨论围绕着成功案例、增长策略以及行业陷阱展开。话题包括实现收入里程碑、分享项目进展、优化定价策略以及潜在客户开…" at bounding box center [430, 117] width 247 height 20
click at [524, 107] on font "本周，[PERSON_NAME] 创始人们的热门讨论围绕着成功案例、增长策略以及行业陷阱展开。话题包括实现收入里程碑、分享项目进展、优化定价策略以及潜在客户开…" at bounding box center [430, 117] width 247 height 20
drag, startPoint x: 544, startPoint y: 103, endPoint x: 520, endPoint y: 103, distance: 24.2
click at [521, 107] on font "本周，[PERSON_NAME] 创始人们的热门讨论围绕着成功案例、增长策略以及行业陷阱展开。话题包括实现收入里程碑、分享项目进展、优化定价策略以及潜在客户开…" at bounding box center [430, 117] width 247 height 20
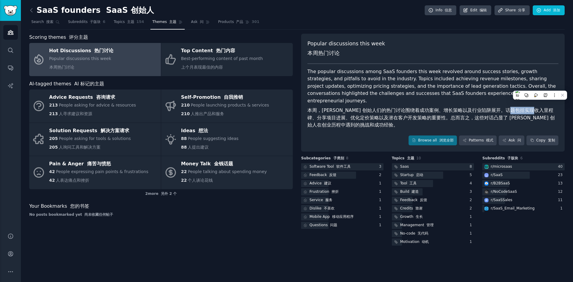
click at [520, 107] on font "本周，[PERSON_NAME] 创始人们的热门讨论围绕着成功案例、增长策略以及行业陷阱展开。话题包括实现收入里程碑、分享项目进展、优化定价策略以及潜在客户开…" at bounding box center [430, 117] width 247 height 20
drag, startPoint x: 369, startPoint y: 110, endPoint x: 393, endPoint y: 110, distance: 23.3
click at [390, 110] on font "本周，[PERSON_NAME] 创始人们的热门讨论围绕着成功案例、增长策略以及行业陷阱展开。话题包括实现收入里程碑、分享项目进展、优化定价策略以及潜在客户开…" at bounding box center [430, 117] width 247 height 20
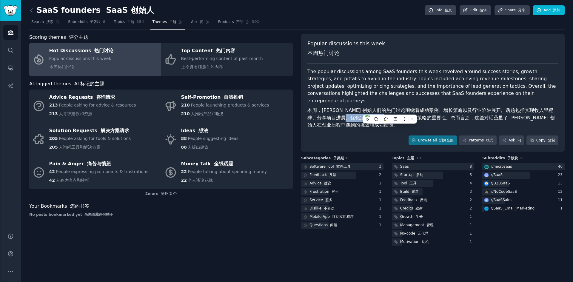
click at [393, 110] on font "本周，[PERSON_NAME] 创始人们的热门讨论围绕着成功案例、增长策略以及行业陷阱展开。话题包括实现收入里程碑、分享项目进展、优化定价策略以及潜在客户开…" at bounding box center [430, 117] width 247 height 20
drag, startPoint x: 419, startPoint y: 112, endPoint x: 442, endPoint y: 112, distance: 22.7
click at [441, 112] on font "本周，[PERSON_NAME] 创始人们的热门讨论围绕着成功案例、增长策略以及行业陷阱展开。话题包括实现收入里程碑、分享项目进展、优化定价策略以及潜在客户开…" at bounding box center [430, 117] width 247 height 20
click at [442, 112] on font "本周，[PERSON_NAME] 创始人们的热门讨论围绕着成功案例、增长策略以及行业陷阱展开。话题包括实现收入里程碑、分享项目进展、优化定价策略以及潜在客户开…" at bounding box center [430, 117] width 247 height 20
drag, startPoint x: 494, startPoint y: 110, endPoint x: 464, endPoint y: 109, distance: 29.9
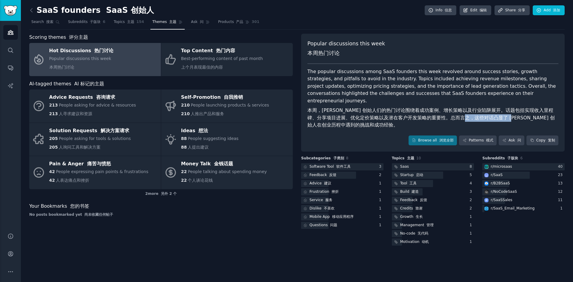
click at [466, 109] on font "本周，[PERSON_NAME] 创始人们的热门讨论围绕着成功案例、增长策略以及行业陷阱展开。话题包括实现收入里程碑、分享项目进展、优化定价策略以及潜在客户开…" at bounding box center [430, 117] width 247 height 20
click at [464, 109] on font "本周，[PERSON_NAME] 创始人们的热门讨论围绕着成功案例、增长策略以及行业陷阱展开。话题包括实现收入里程碑、分享项目进展、优化定价策略以及潜在客户开…" at bounding box center [430, 117] width 247 height 20
drag, startPoint x: 449, startPoint y: 109, endPoint x: 473, endPoint y: 110, distance: 24.2
click at [467, 110] on font "本周，[PERSON_NAME] 创始人们的热门讨论围绕着成功案例、增长策略以及行业陷阱展开。话题包括实现收入里程碑、分享项目进展、优化定价策略以及潜在客户开…" at bounding box center [430, 117] width 247 height 20
click at [473, 110] on font "本周，[PERSON_NAME] 创始人们的热门讨论围绕着成功案例、增长策略以及行业陷阱展开。话题包括实现收入里程碑、分享项目进展、优化定价策略以及潜在客户开…" at bounding box center [430, 117] width 247 height 20
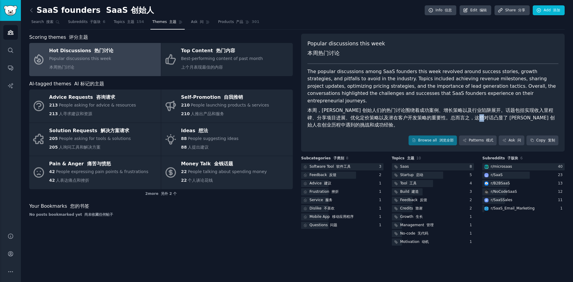
drag, startPoint x: 481, startPoint y: 111, endPoint x: 455, endPoint y: 110, distance: 26.6
click at [459, 110] on font "本周，[PERSON_NAME] 创始人们的热门讨论围绕着成功案例、增长策略以及行业陷阱展开。话题包括实现收入里程碑、分享项目进展、优化定价策略以及潜在客户开…" at bounding box center [430, 117] width 247 height 20
click at [455, 110] on font "本周，[PERSON_NAME] 创始人们的热门讨论围绕着成功案例、增长策略以及行业陷阱展开。话题包括实现收入里程碑、分享项目进展、优化定价策略以及潜在客户开…" at bounding box center [430, 117] width 247 height 20
click at [312, 15] on div "SaaS founders [PERSON_NAME] 创始人 Info 信息 Edit 编辑 Share 分享 Add 添加" at bounding box center [296, 11] width 535 height 12
click at [325, 11] on div "SaaS founders [PERSON_NAME] 创始人 Info 信息 Edit 编辑 Share 分享 Add 添加" at bounding box center [296, 11] width 535 height 12
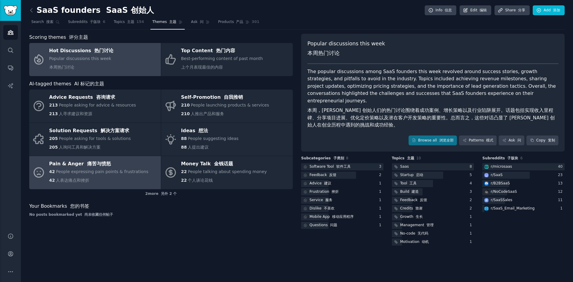
click at [129, 167] on div "Pain & [PERSON_NAME] 痛苦与愤怒" at bounding box center [98, 164] width 99 height 10
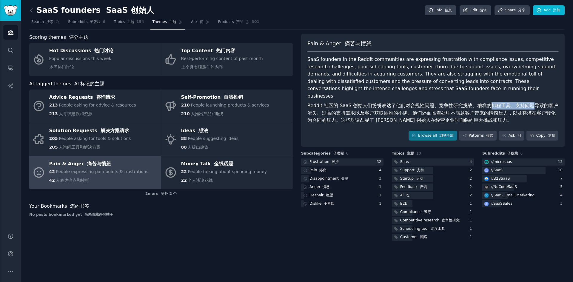
drag, startPoint x: 503, startPoint y: 97, endPoint x: 530, endPoint y: 98, distance: 26.6
click at [530, 103] on font "Reddit 社区的 SaaS 创始人们纷纷表达了他们对合规性问题、竞争性研究挑战、糟糕的排程工具、支持问题导致的客户流失、过高的支持需求以及客户获取困难的不…" at bounding box center [432, 113] width 251 height 20
drag, startPoint x: 544, startPoint y: 99, endPoint x: 516, endPoint y: 99, distance: 27.5
click at [517, 103] on font "Reddit 社区的 SaaS 创始人们纷纷表达了他们对合规性问题、竞争性研究挑战、糟糕的排程工具、支持问题导致的客户流失、过高的支持需求以及客户获取困难的不…" at bounding box center [432, 113] width 251 height 20
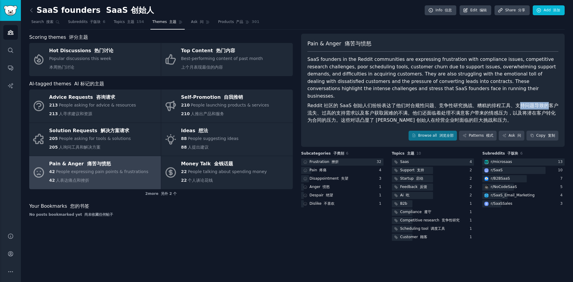
click at [516, 103] on font "Reddit 社区的 SaaS 创始人们纷纷表达了他们对合规性问题、竞争性研究挑战、糟糕的排程工具、支持问题导致的客户流失、过高的支持需求以及客户获取困难的不…" at bounding box center [432, 113] width 251 height 20
click at [198, 202] on div "Scoring themes 评分主题 Hot Discussions 热门讨论 Popular discussions this week 本周热门讨论 T…" at bounding box center [161, 138] width 264 height 208
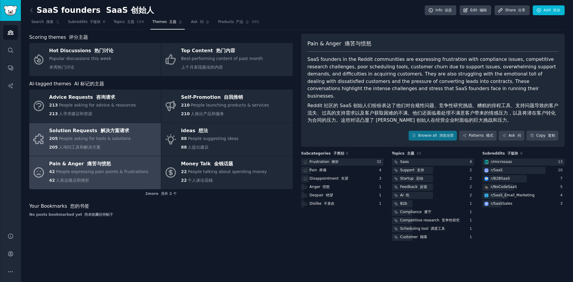
click at [125, 146] on div "205 People asking for tools & solutions 205 人询问工具和解决方案" at bounding box center [90, 144] width 82 height 17
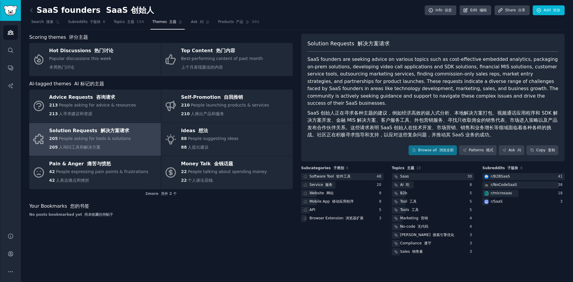
click at [370, 112] on font "SaaS 创始人正在寻求各种主题的建议，例如经济高效的嵌入式分析、本地解决方案打包、视频通话应用程序和 SDK 解决方案开发、金融 MIS 解决方案、客户服务…" at bounding box center [432, 124] width 250 height 28
click at [31, 9] on icon at bounding box center [31, 10] width 6 height 6
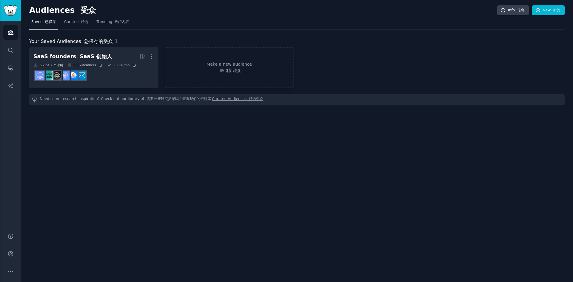
click at [181, 12] on h2 "Audiences 受众" at bounding box center [263, 11] width 468 height 10
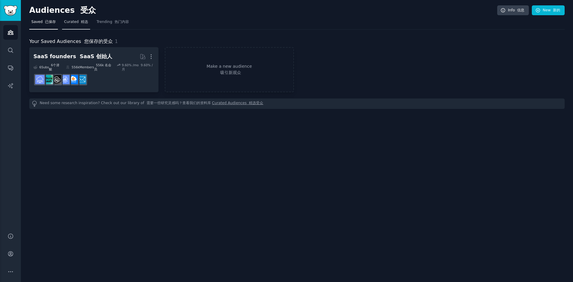
click at [81, 22] on font "精选" at bounding box center [84, 22] width 7 height 4
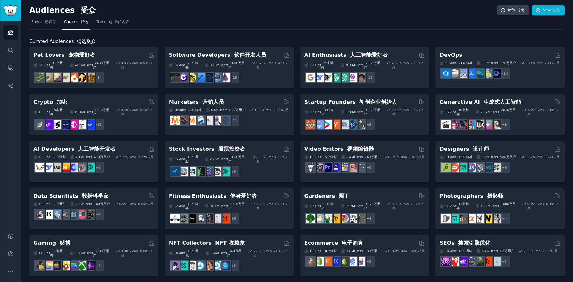
click at [260, 19] on nav "Saved 已保存 Curated 精选 Trending 热门内容" at bounding box center [296, 23] width 535 height 12
click at [282, 21] on nav "Saved 已保存 Curated 精选 Trending 热门内容" at bounding box center [296, 23] width 535 height 12
click at [292, 23] on nav "Saved 已保存 Curated 精选 Trending 热门内容" at bounding box center [296, 23] width 535 height 12
click at [277, 22] on nav "Saved 已保存 Curated 精选 Trending 热门内容" at bounding box center [296, 23] width 535 height 12
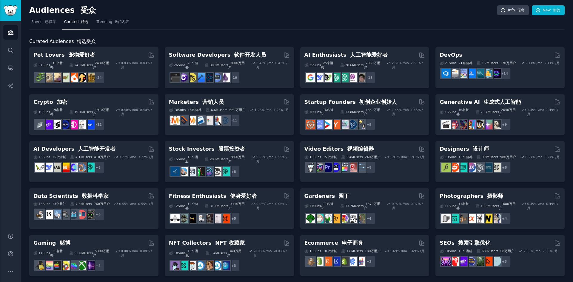
click at [301, 19] on nav "Saved 已保存 Curated 精选 Trending 热门内容" at bounding box center [296, 23] width 535 height 12
click at [238, 19] on nav "Saved 已保存 Curated 精选 Trending 热门内容" at bounding box center [296, 23] width 535 height 12
click at [124, 21] on font "热门内容" at bounding box center [122, 22] width 14 height 4
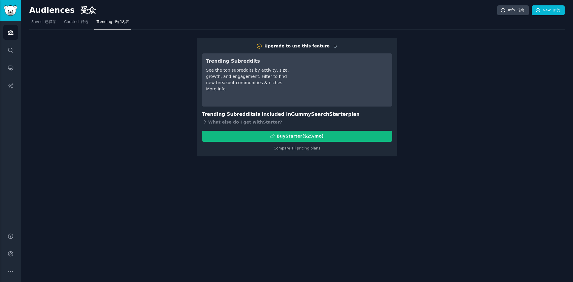
click at [244, 19] on nav "Saved 已保存 Curated 精选 Trending 热门内容" at bounding box center [296, 23] width 535 height 12
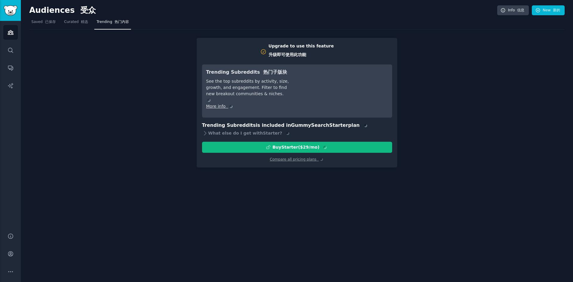
click at [244, 19] on nav "Saved 已保存 Curated 精选 Trending 热门内容" at bounding box center [296, 23] width 535 height 12
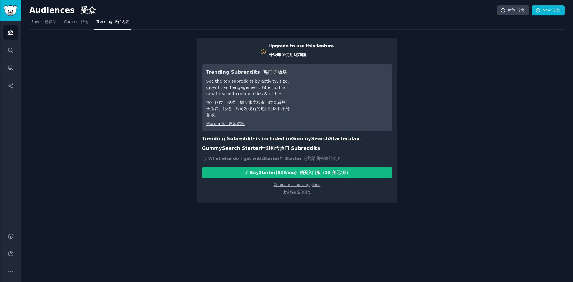
click at [244, 19] on nav "Saved 已保存 Curated 精选 Trending 热门内容" at bounding box center [296, 23] width 535 height 12
click at [228, 20] on nav "Saved 已保存 Curated 精选 Trending 热门内容" at bounding box center [296, 23] width 535 height 12
click at [77, 23] on span "Curated 精选" at bounding box center [76, 21] width 24 height 5
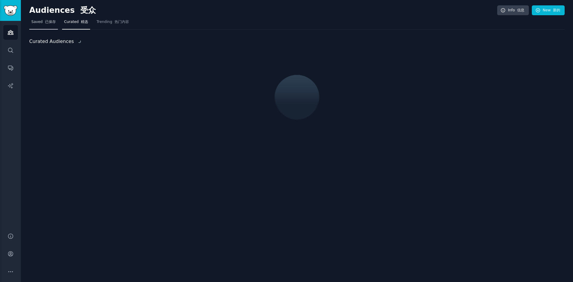
click at [45, 24] on font "已保存" at bounding box center [50, 22] width 11 height 4
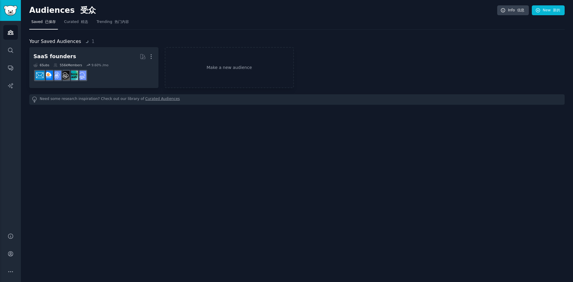
drag, startPoint x: 174, startPoint y: 18, endPoint x: 171, endPoint y: 17, distance: 3.5
click at [174, 18] on nav "Saved 已保存 Curated 精选 Trending 热门内容" at bounding box center [296, 23] width 535 height 12
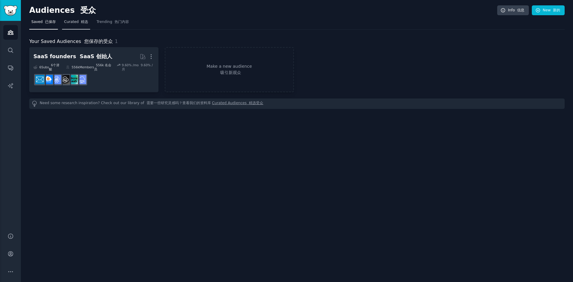
click at [87, 21] on link "Curated 精选" at bounding box center [76, 23] width 28 height 12
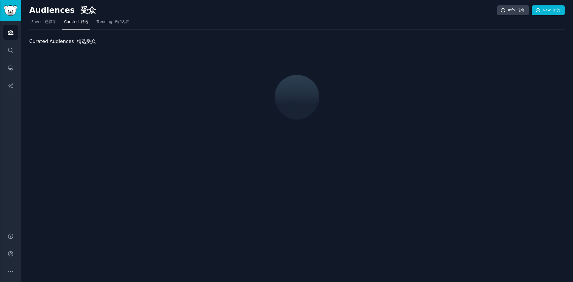
click at [245, 20] on nav "Saved 已保存 Curated 精选 Trending 热门内容" at bounding box center [296, 23] width 535 height 12
